Goal: Task Accomplishment & Management: Complete application form

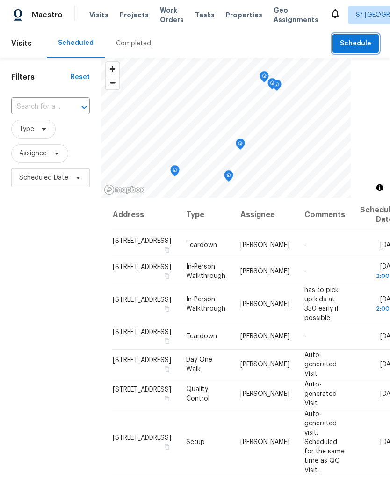
click at [359, 41] on span "Schedule" at bounding box center [355, 44] width 31 height 12
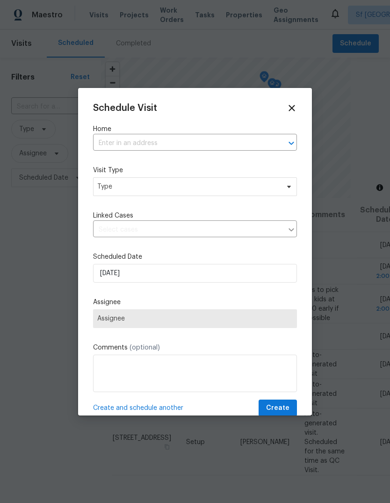
click at [194, 142] on input "text" at bounding box center [182, 143] width 178 height 15
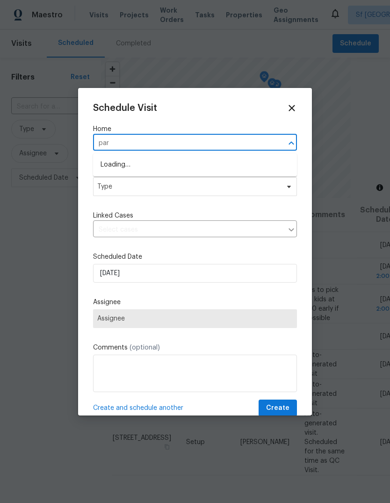
type input "para"
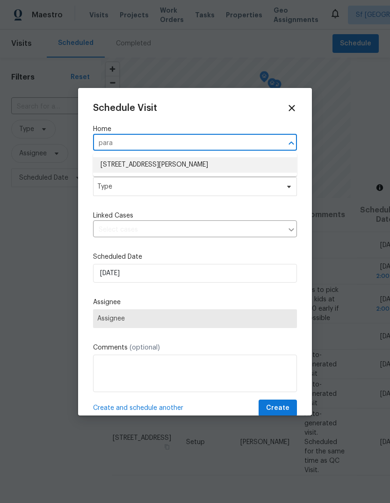
click at [183, 169] on li "[STREET_ADDRESS][PERSON_NAME]" at bounding box center [195, 164] width 204 height 15
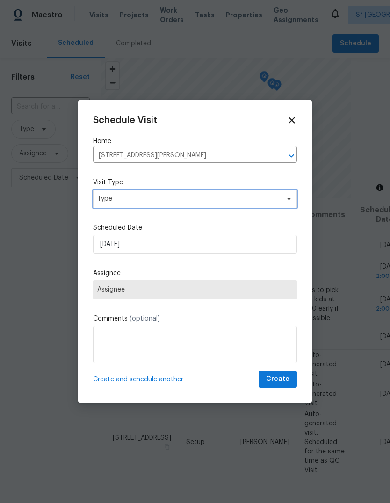
click at [161, 192] on span "Type" at bounding box center [195, 199] width 204 height 19
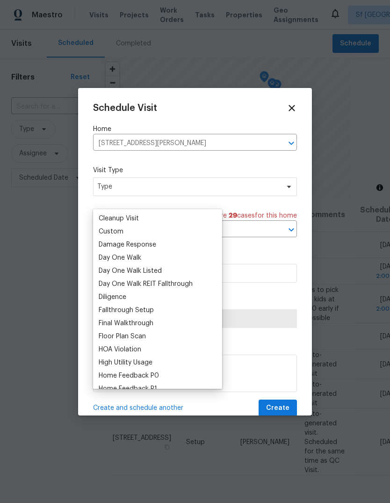
scroll to position [131, 0]
click at [131, 235] on div "Custom" at bounding box center [158, 231] width 124 height 13
click at [122, 229] on div "Custom" at bounding box center [111, 231] width 25 height 9
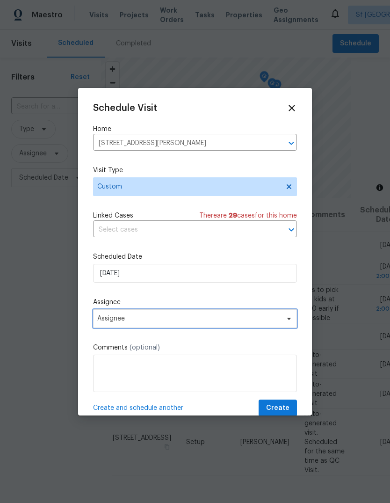
click at [137, 319] on span "Assignee" at bounding box center [188, 318] width 183 height 7
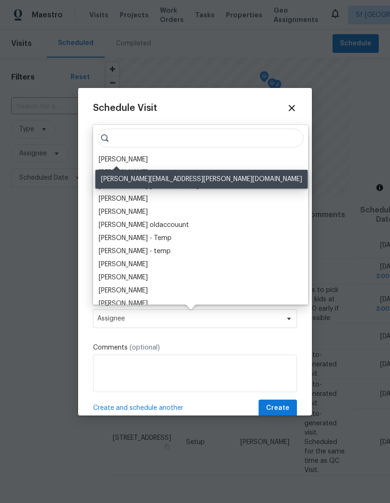
click at [101, 155] on div "[PERSON_NAME]" at bounding box center [123, 159] width 49 height 9
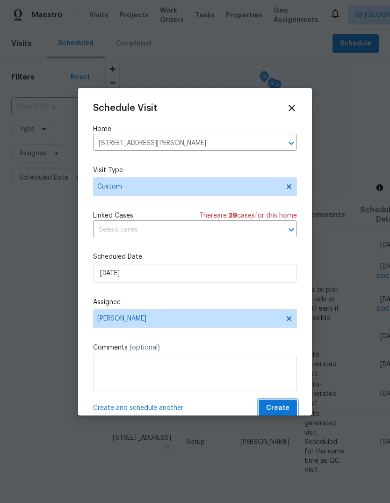
click at [283, 408] on span "Create" at bounding box center [277, 409] width 23 height 12
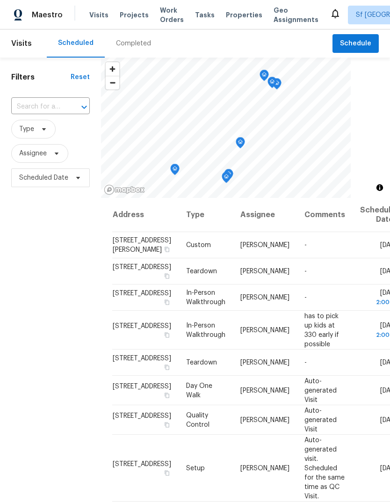
click at [130, 40] on div "Completed" at bounding box center [133, 43] width 35 height 9
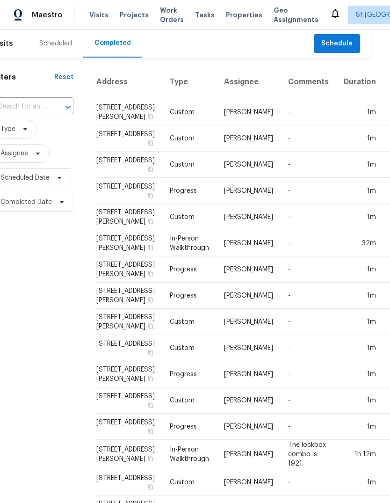
scroll to position [0, 18]
click at [44, 270] on div "Filters Reset ​ Type Assignee Scheduled Date Completed Date" at bounding box center [33, 355] width 103 height 594
